Goal: Task Accomplishment & Management: Use online tool/utility

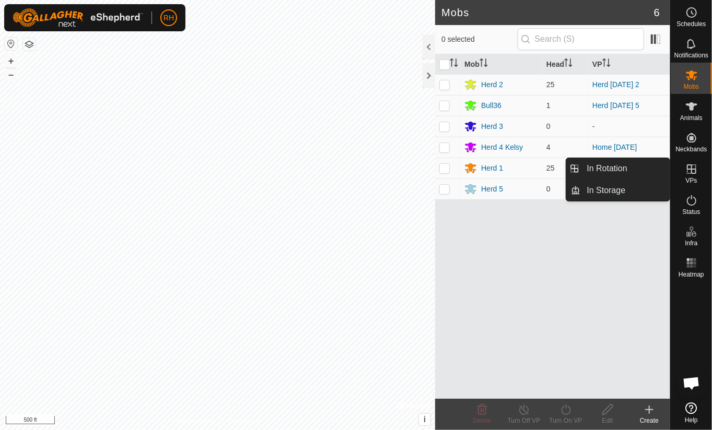
click at [691, 172] on icon at bounding box center [691, 169] width 9 height 9
click at [610, 170] on link "In Rotation" at bounding box center [625, 168] width 89 height 21
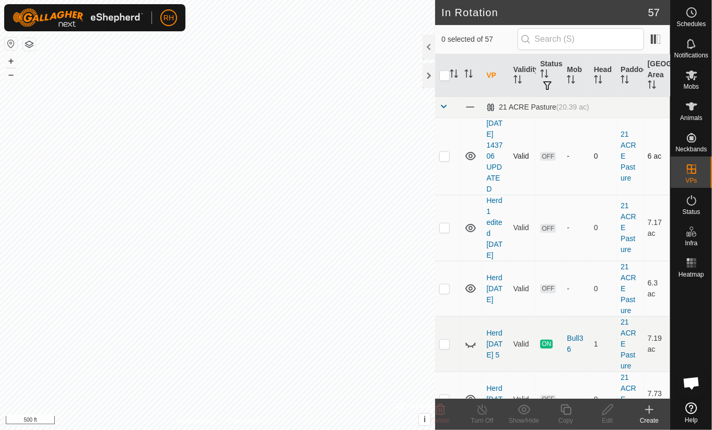
checkbox input "true"
click at [566, 410] on icon at bounding box center [565, 410] width 13 height 13
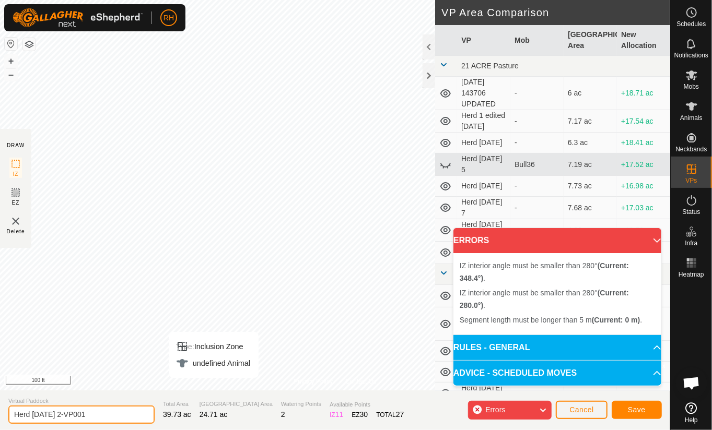
drag, startPoint x: 74, startPoint y: 415, endPoint x: 63, endPoint y: 429, distance: 18.3
click at [47, 415] on input "Herd [DATE] 2-VP001" at bounding box center [81, 415] width 146 height 18
type input "Herd [DATE] move"
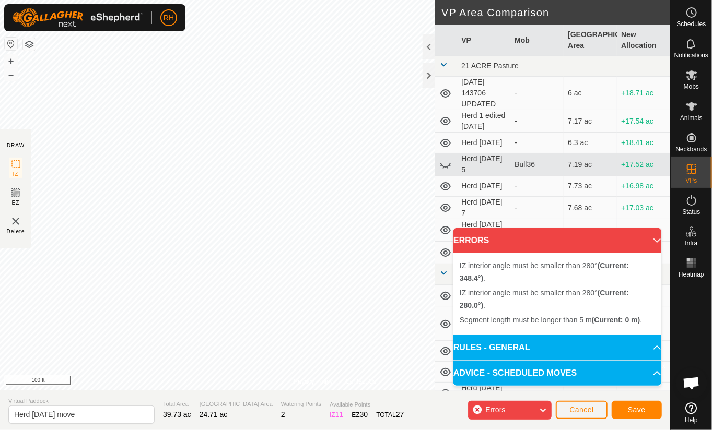
click at [375, 392] on div "Privacy Policy Contact Us Type: Inclusion Zone undefined Animal + – ⇧ i © Mapbo…" at bounding box center [335, 215] width 670 height 430
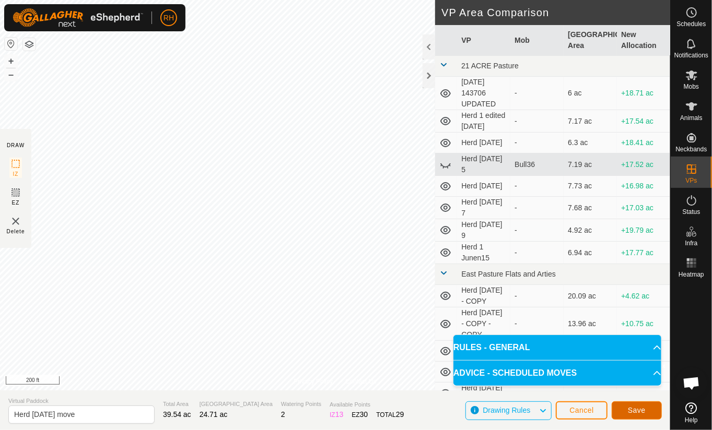
click at [635, 409] on span "Save" at bounding box center [637, 410] width 18 height 8
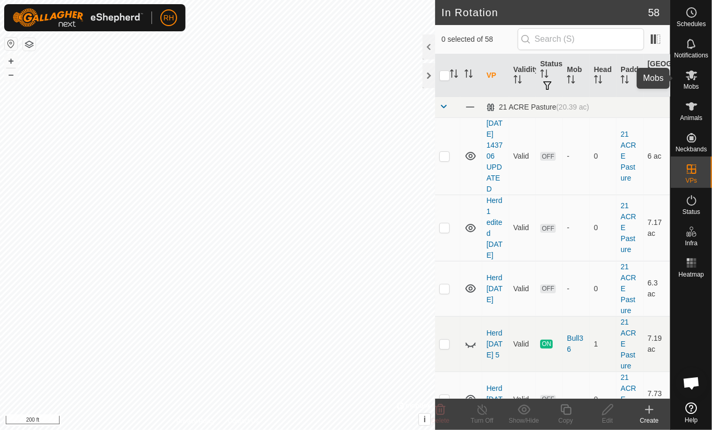
click at [689, 74] on icon at bounding box center [691, 76] width 11 height 10
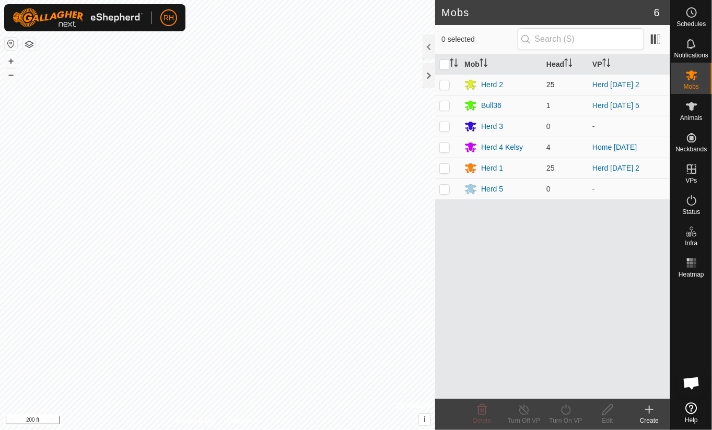
click at [446, 84] on p-checkbox at bounding box center [444, 84] width 10 height 8
checkbox input "true"
click at [566, 409] on icon at bounding box center [565, 410] width 13 height 13
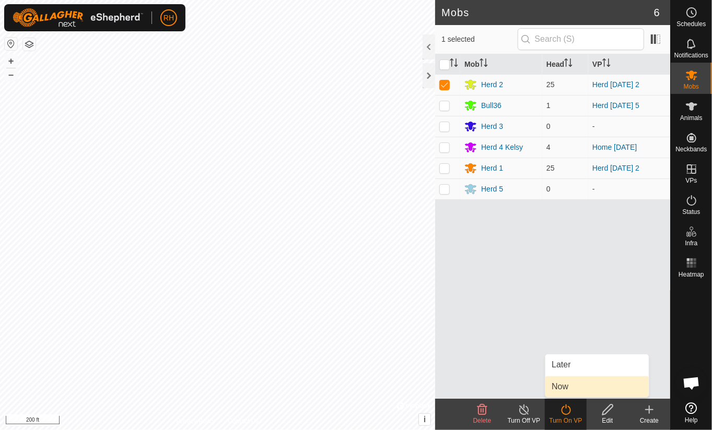
click at [560, 389] on link "Now" at bounding box center [596, 387] width 103 height 21
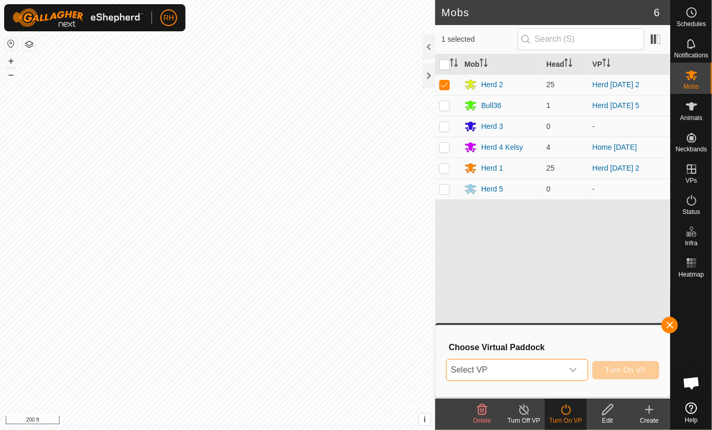
click at [531, 374] on span "Select VP" at bounding box center [504, 370] width 115 height 21
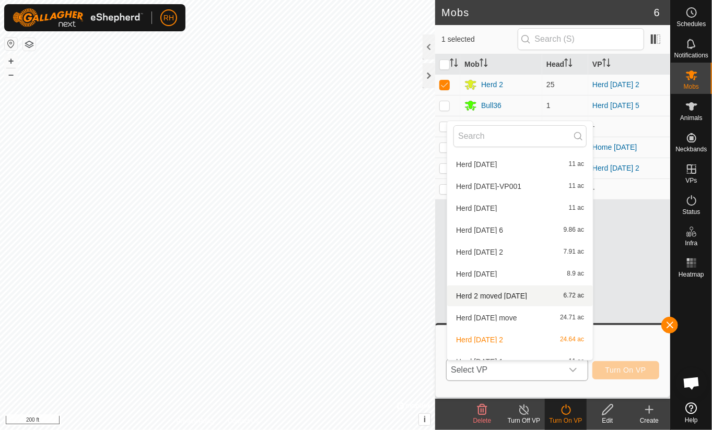
scroll to position [981, 0]
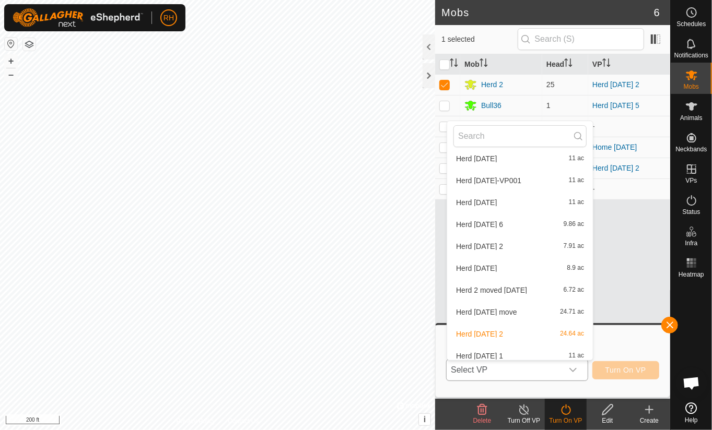
click at [476, 312] on li "Herd [DATE] move 24.71 ac" at bounding box center [520, 312] width 146 height 21
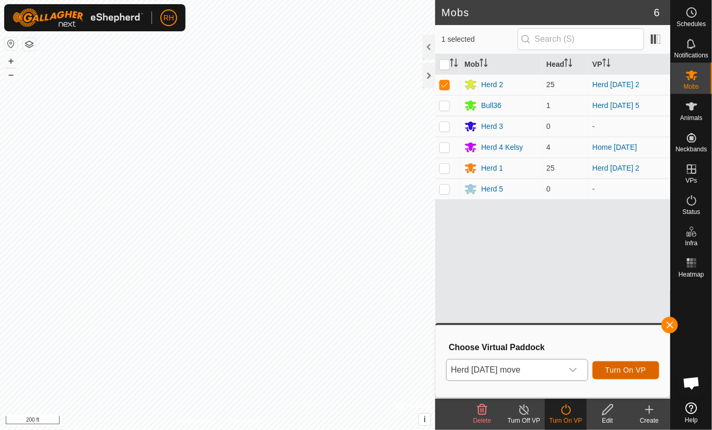
click at [633, 370] on span "Turn On VP" at bounding box center [625, 370] width 41 height 8
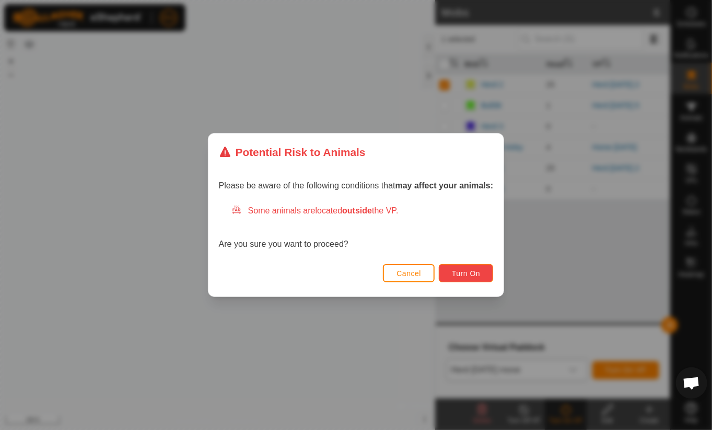
click at [464, 275] on span "Turn On" at bounding box center [466, 274] width 28 height 8
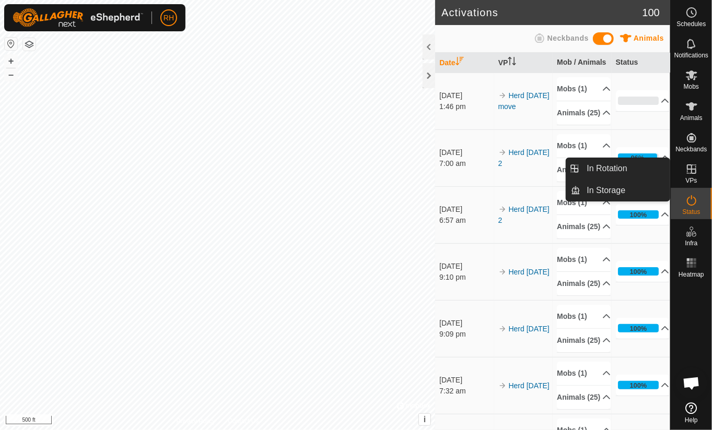
click at [693, 172] on icon at bounding box center [691, 169] width 13 height 13
click at [619, 171] on link "In Rotation" at bounding box center [625, 168] width 89 height 21
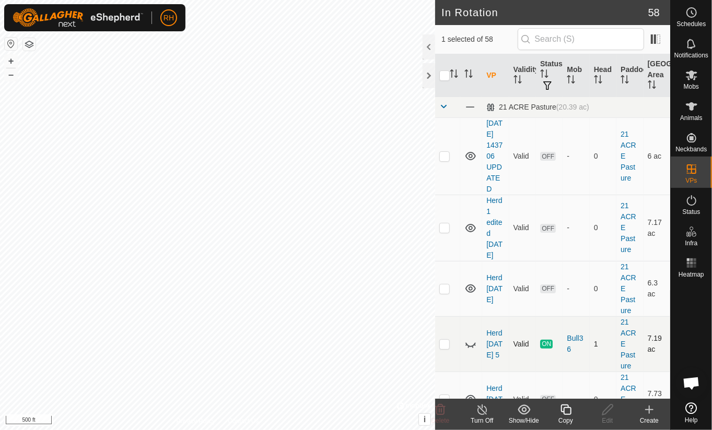
checkbox input "true"
checkbox input "false"
click at [566, 411] on icon at bounding box center [565, 410] width 13 height 13
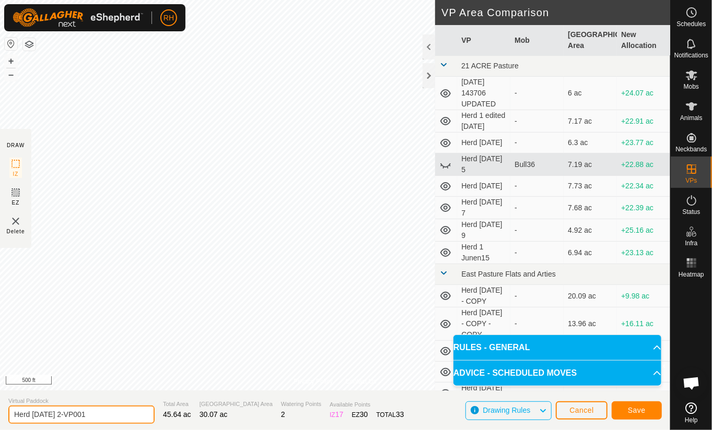
drag, startPoint x: 78, startPoint y: 416, endPoint x: 48, endPoint y: 416, distance: 30.8
click at [48, 416] on input "Herd [DATE] 2-VP001" at bounding box center [81, 415] width 146 height 18
type input "Herd [DATE] move"
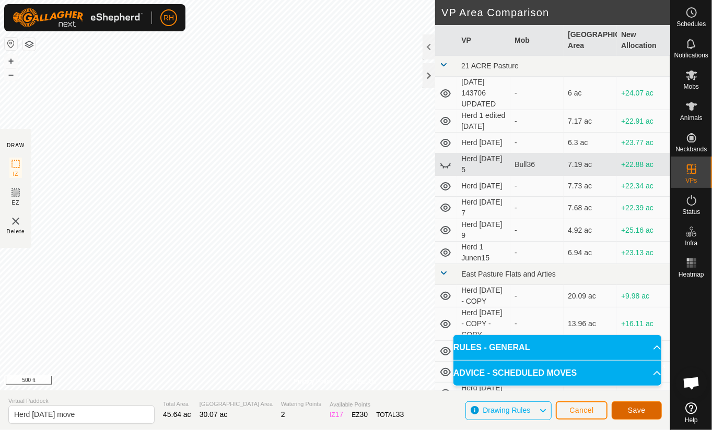
click at [643, 412] on span "Save" at bounding box center [637, 410] width 18 height 8
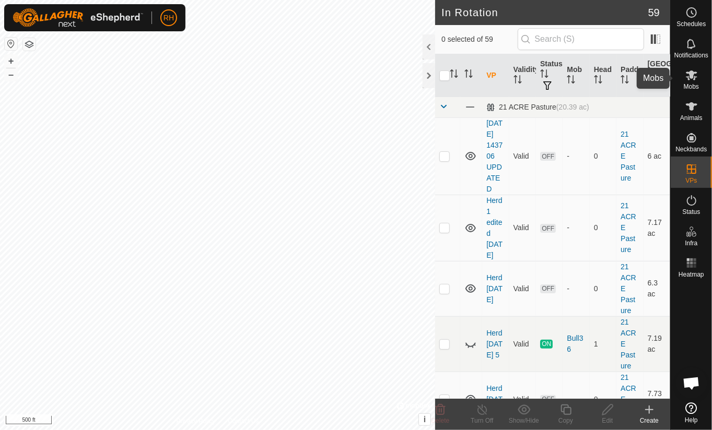
click at [691, 77] on icon at bounding box center [691, 76] width 11 height 10
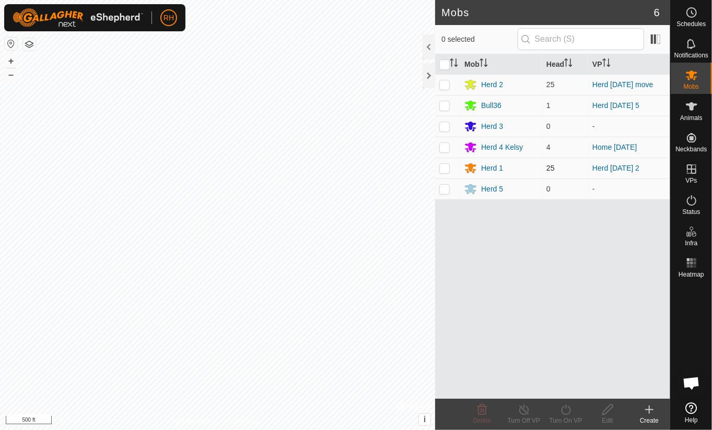
click at [446, 167] on p-checkbox at bounding box center [444, 168] width 10 height 8
checkbox input "true"
click at [564, 409] on icon at bounding box center [565, 410] width 13 height 13
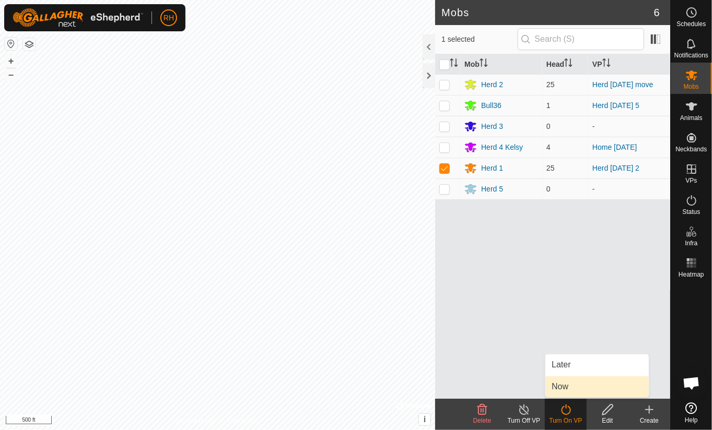
click at [563, 387] on link "Now" at bounding box center [596, 387] width 103 height 21
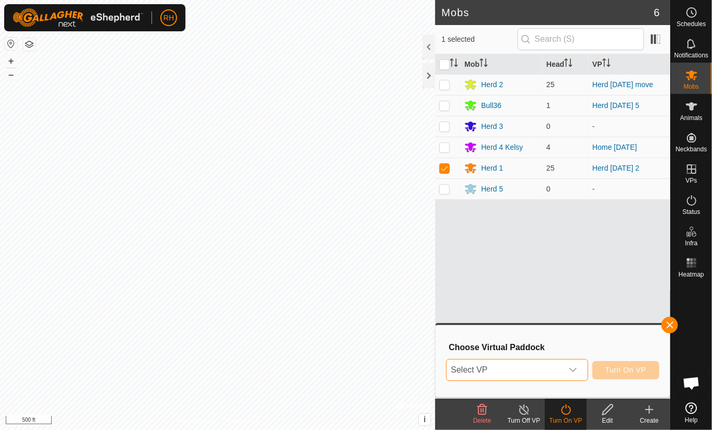
click at [546, 369] on span "Select VP" at bounding box center [504, 370] width 115 height 21
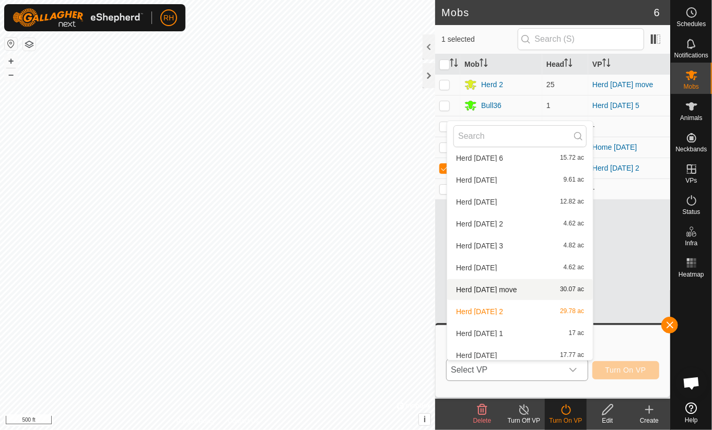
scroll to position [314, 0]
click at [482, 289] on li "Herd [DATE] move 30.07 ac" at bounding box center [520, 290] width 146 height 21
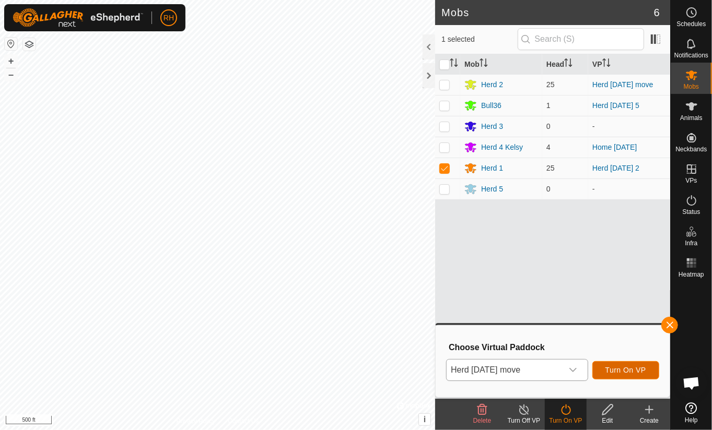
click at [635, 370] on span "Turn On VP" at bounding box center [625, 370] width 41 height 8
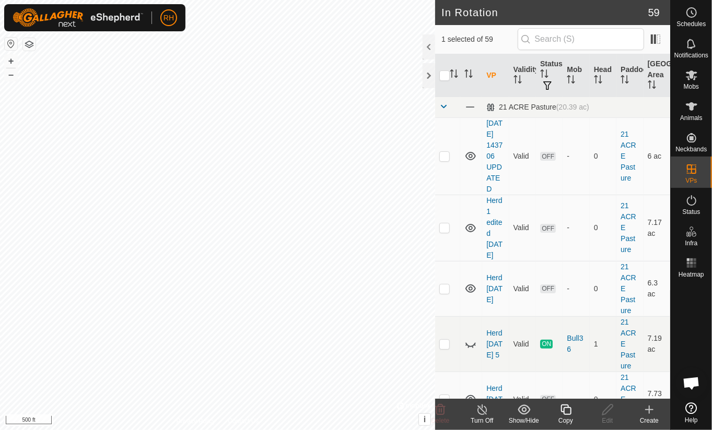
checkbox input "true"
checkbox input "false"
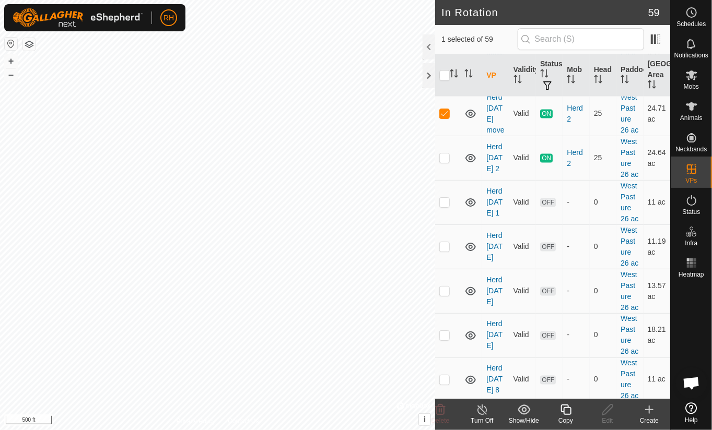
scroll to position [2990, 0]
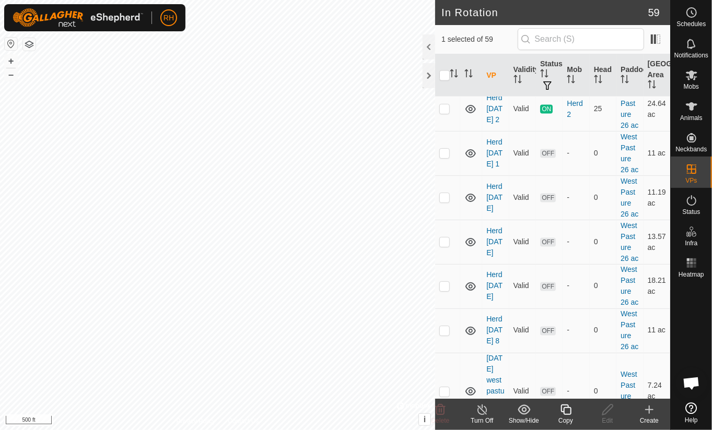
click at [429, 46] on div at bounding box center [429, 46] width 13 height 25
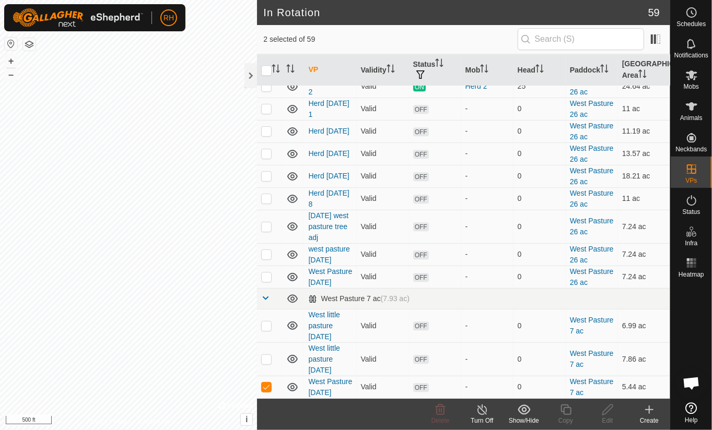
scroll to position [1396, 0]
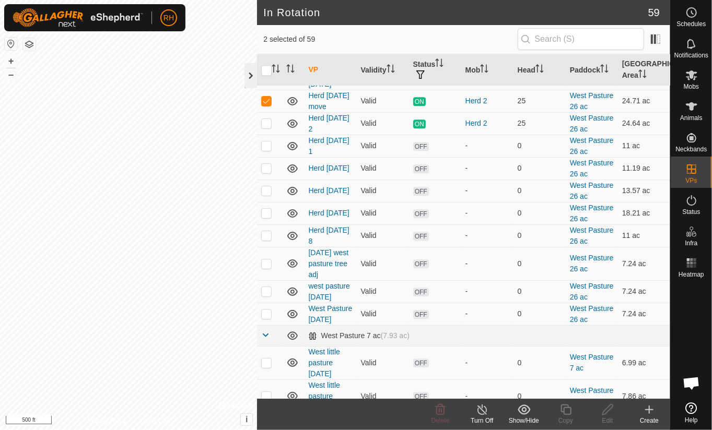
click at [249, 75] on div at bounding box center [250, 75] width 13 height 25
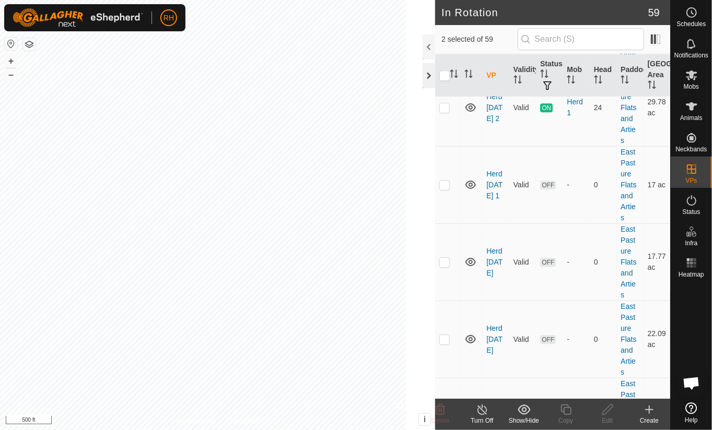
scroll to position [2990, 0]
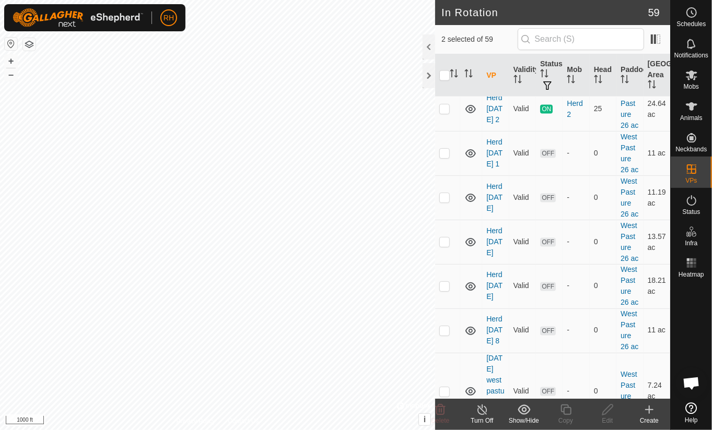
checkbox input "false"
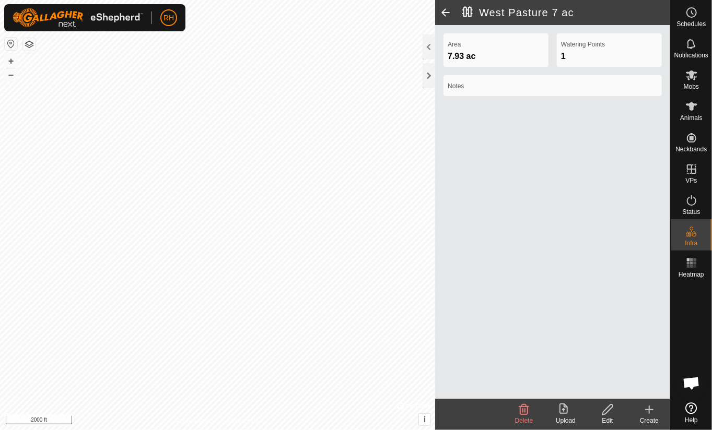
click at [445, 10] on span at bounding box center [445, 12] width 21 height 25
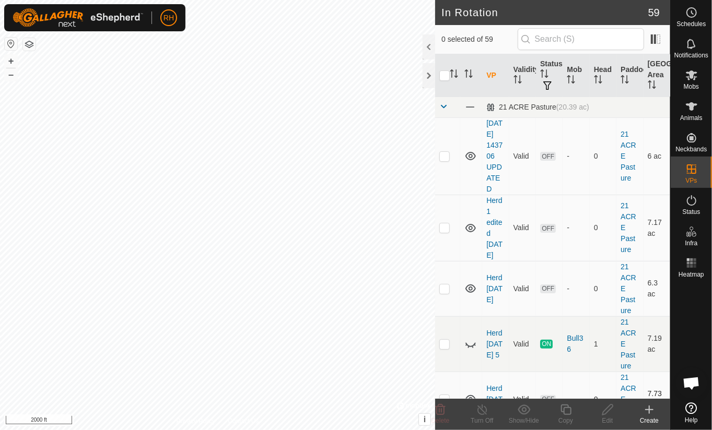
click at [446, 395] on p-checkbox at bounding box center [444, 399] width 10 height 8
click at [443, 395] on p-checkbox at bounding box center [444, 399] width 10 height 8
checkbox input "false"
